Goal: Navigation & Orientation: Find specific page/section

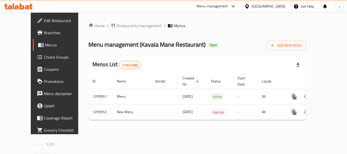
click at [117, 25] on span "Restaurants management" at bounding box center [139, 26] width 45 height 6
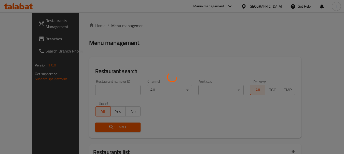
click at [28, 38] on div at bounding box center [172, 77] width 344 height 154
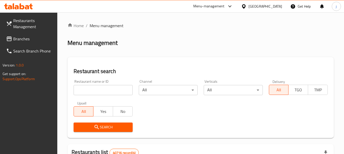
click at [28, 38] on span "Branches" at bounding box center [33, 39] width 40 height 6
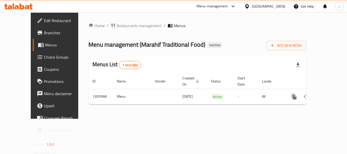
click at [248, 8] on icon at bounding box center [247, 6] width 4 height 4
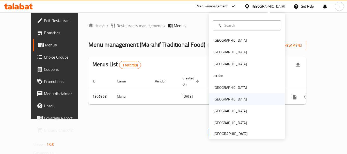
click at [230, 102] on div "Oman" at bounding box center [247, 100] width 76 height 12
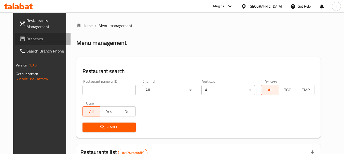
click at [26, 42] on span "Branches" at bounding box center [46, 39] width 40 height 6
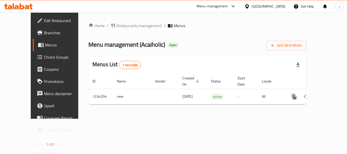
click at [250, 7] on icon at bounding box center [247, 6] width 5 height 5
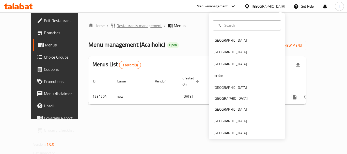
click at [122, 25] on span "Restaurants management" at bounding box center [139, 26] width 45 height 6
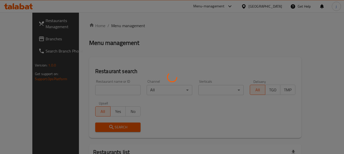
click at [25, 40] on div at bounding box center [172, 77] width 344 height 154
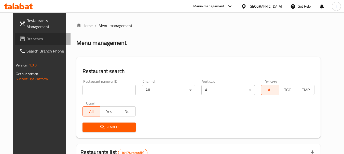
click at [26, 40] on span "Branches" at bounding box center [46, 39] width 40 height 6
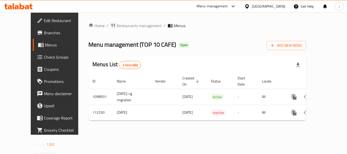
click at [44, 20] on span "Edit Restaurant" at bounding box center [64, 21] width 41 height 6
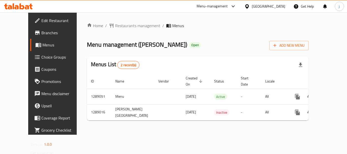
drag, startPoint x: 260, startPoint y: 8, endPoint x: 252, endPoint y: 62, distance: 54.6
click at [261, 12] on div "Menu-management [GEOGRAPHIC_DATA] Get Help j" at bounding box center [173, 6] width 347 height 13
click at [246, 8] on icon at bounding box center [247, 6] width 5 height 5
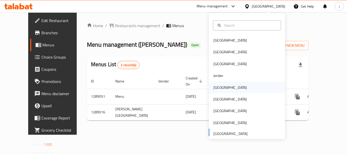
click at [217, 87] on div "[GEOGRAPHIC_DATA]" at bounding box center [231, 88] width 34 height 6
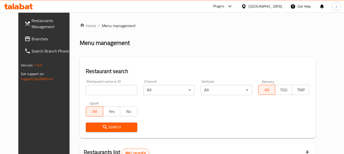
click at [36, 36] on span "Branches" at bounding box center [52, 39] width 40 height 6
